Goal: Information Seeking & Learning: Learn about a topic

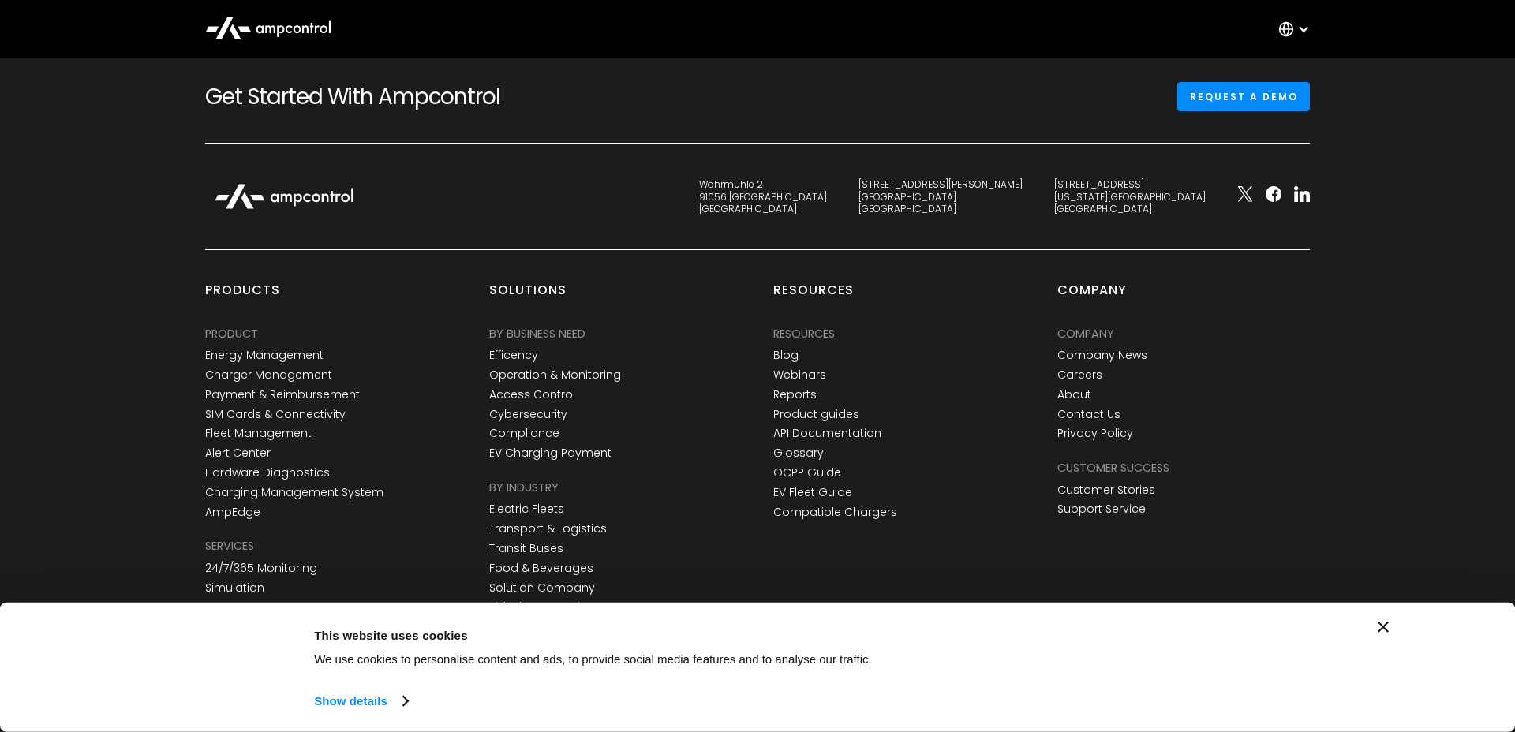
scroll to position [2323, 0]
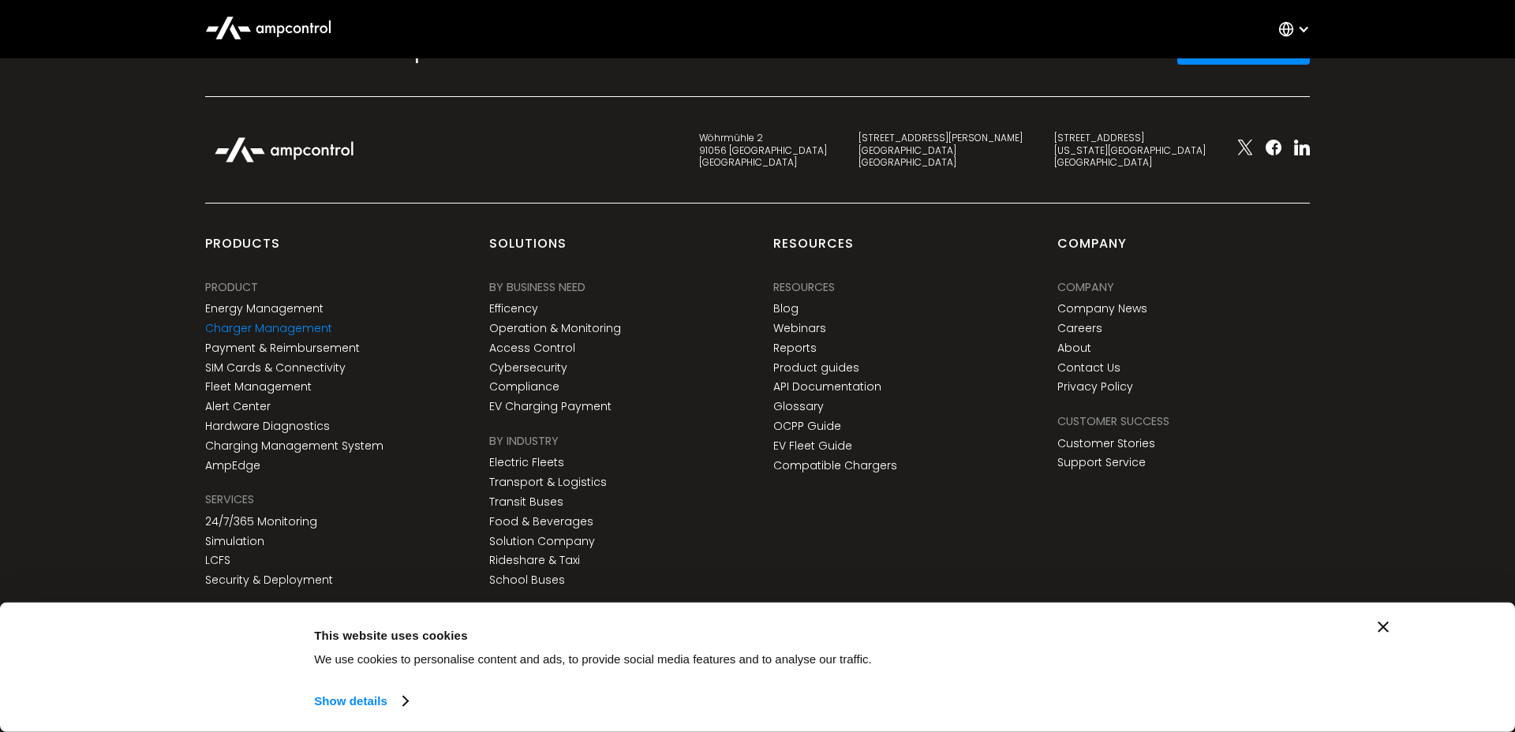
click at [288, 327] on link "Charger Management" at bounding box center [268, 328] width 127 height 13
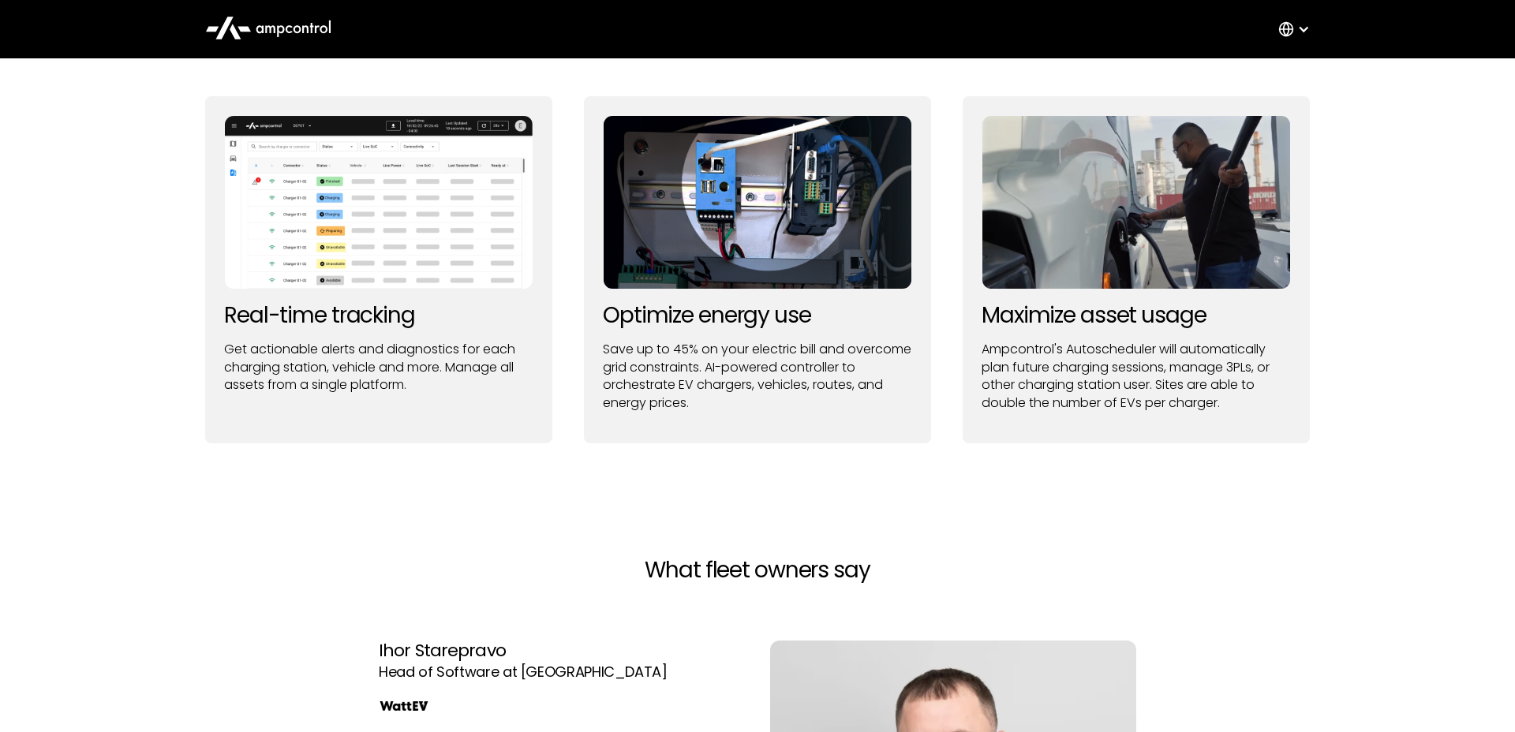
scroll to position [1256, 0]
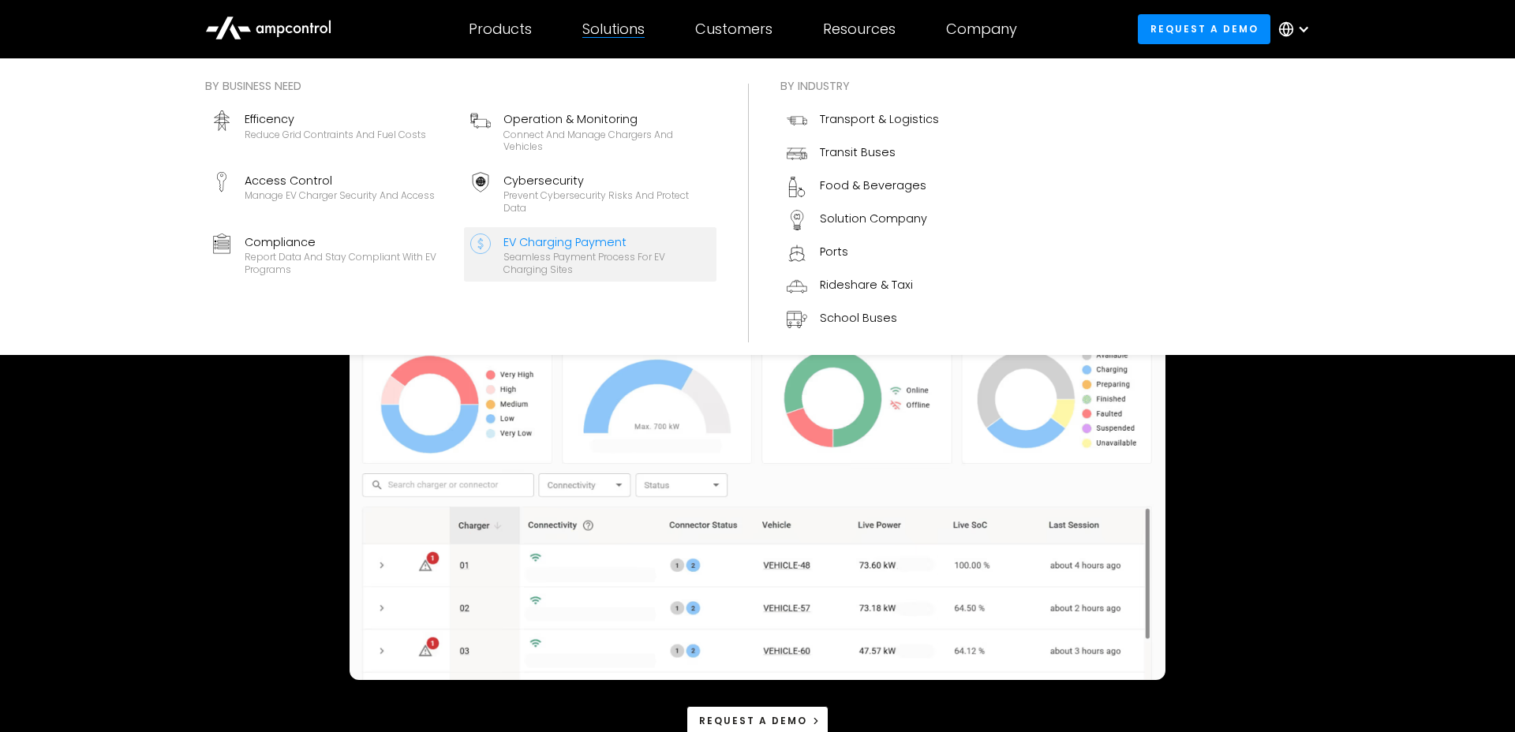
click at [578, 245] on div "EV Charging Payment" at bounding box center [606, 242] width 207 height 17
